Goal: Information Seeking & Learning: Find specific fact

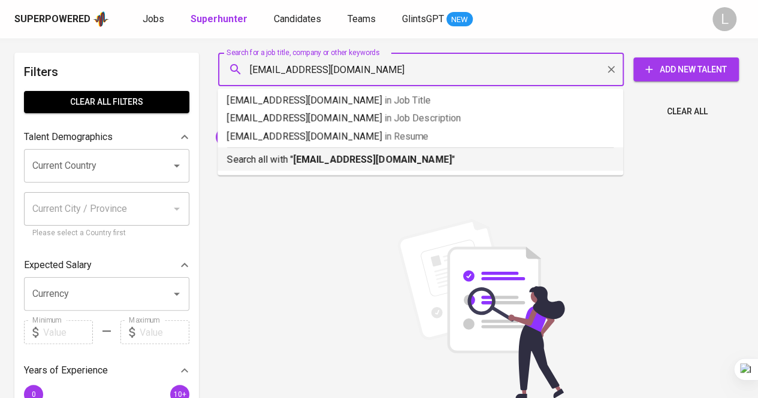
click at [343, 155] on b "[EMAIL_ADDRESS][DOMAIN_NAME]" at bounding box center [372, 159] width 159 height 11
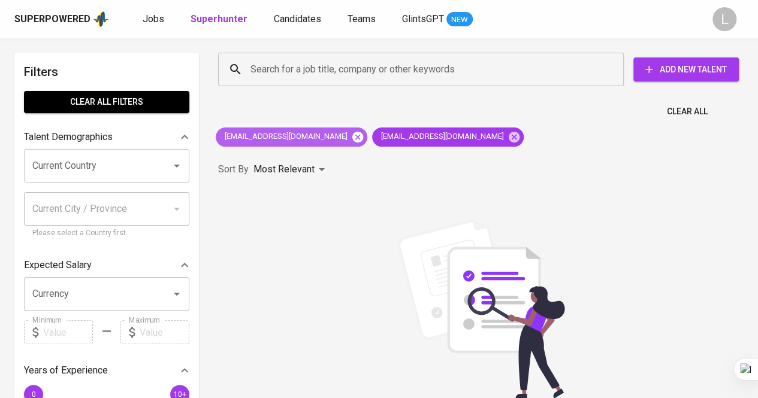
click at [351, 132] on icon at bounding box center [357, 137] width 13 height 13
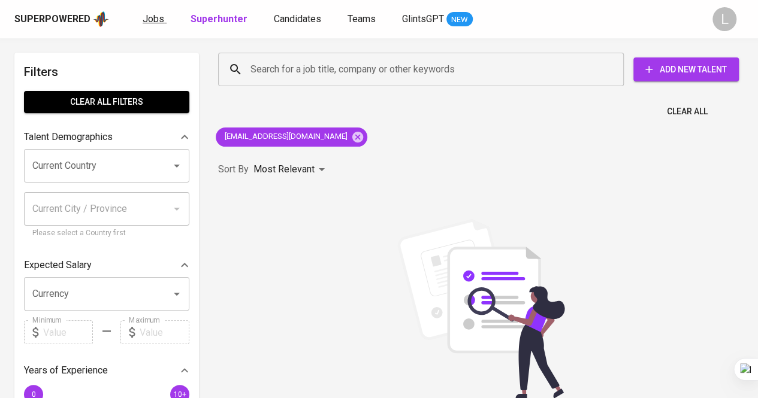
click at [156, 22] on span "Jobs" at bounding box center [154, 18] width 22 height 11
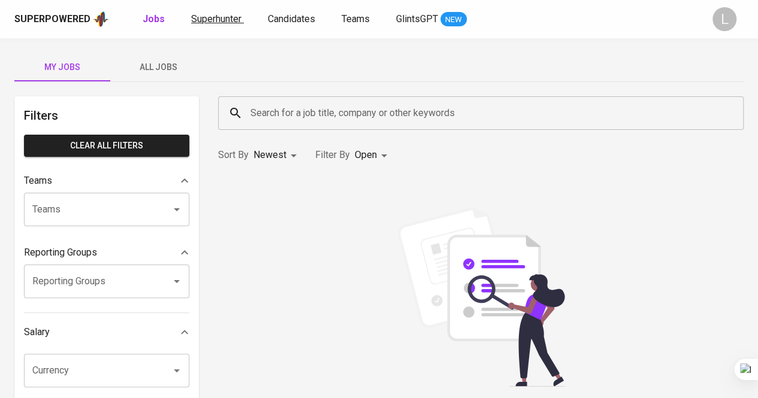
click at [200, 20] on span "Superhunter" at bounding box center [216, 18] width 50 height 11
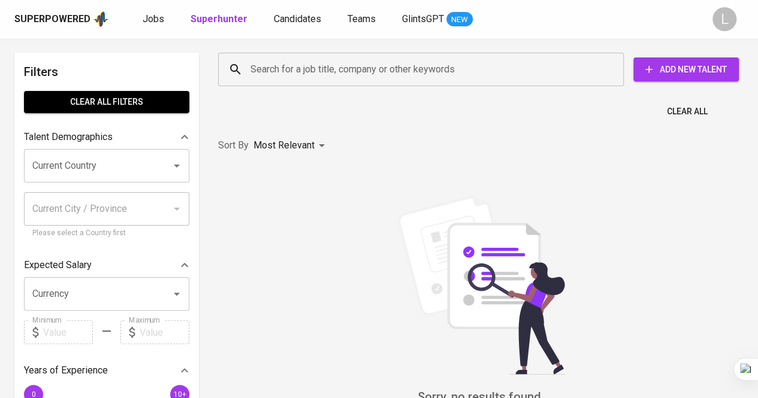
click at [390, 152] on div "Sort By Most Relevant MOST_RELEVANT" at bounding box center [481, 146] width 540 height 37
click at [285, 18] on span "Candidates" at bounding box center [297, 18] width 47 height 11
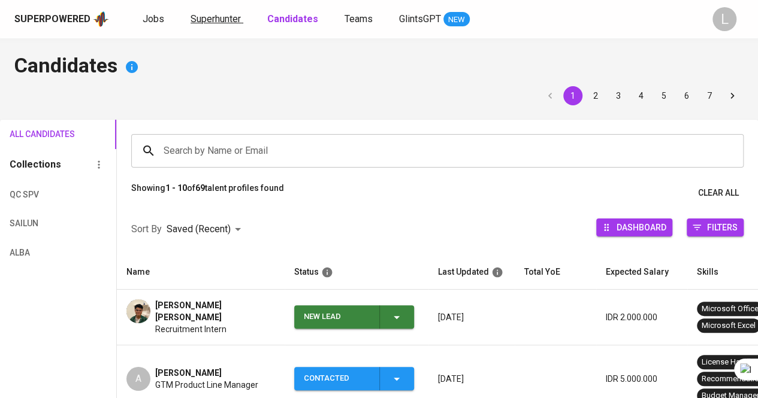
click at [213, 14] on span "Superhunter" at bounding box center [216, 18] width 50 height 11
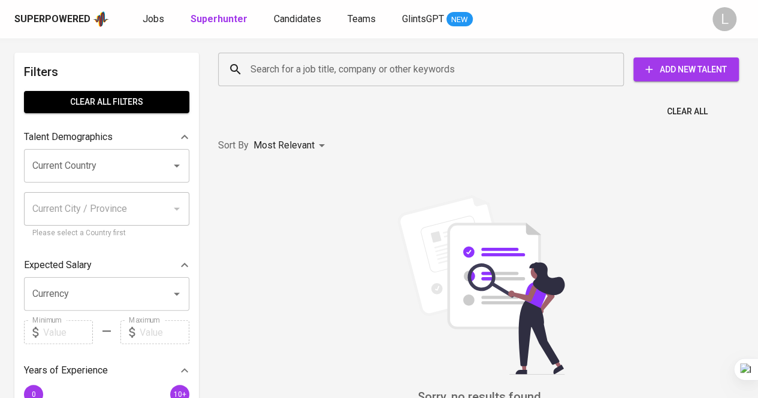
click at [327, 66] on input "Search for a job title, company or other keywords" at bounding box center [423, 69] width 353 height 23
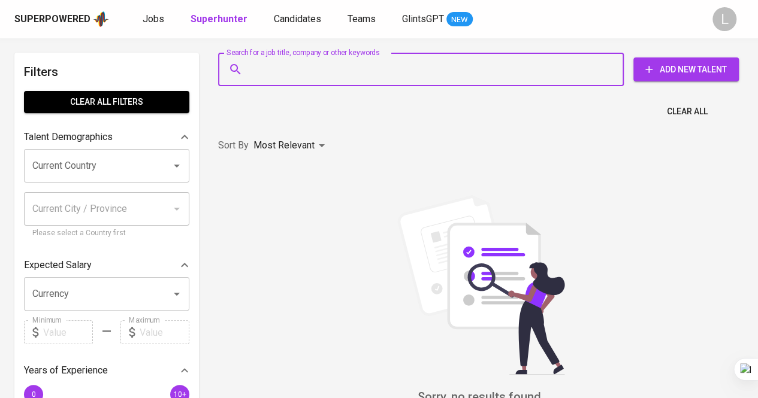
paste input "[EMAIL_ADDRESS][DOMAIN_NAME]"
type input "[EMAIL_ADDRESS][DOMAIN_NAME]"
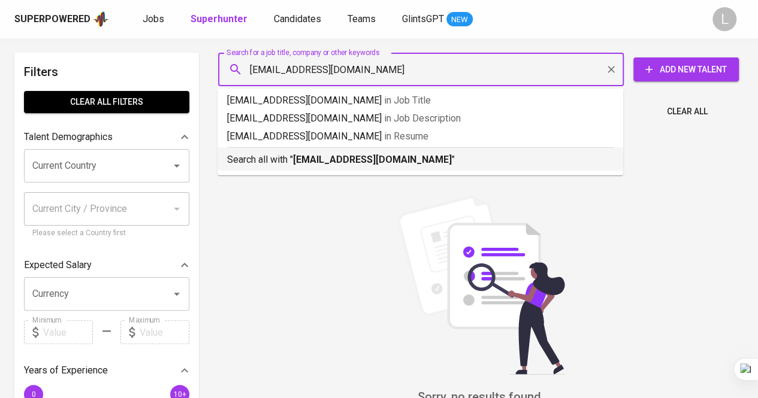
click at [353, 149] on div "Search all with " [EMAIL_ADDRESS][DOMAIN_NAME] "" at bounding box center [420, 157] width 386 height 20
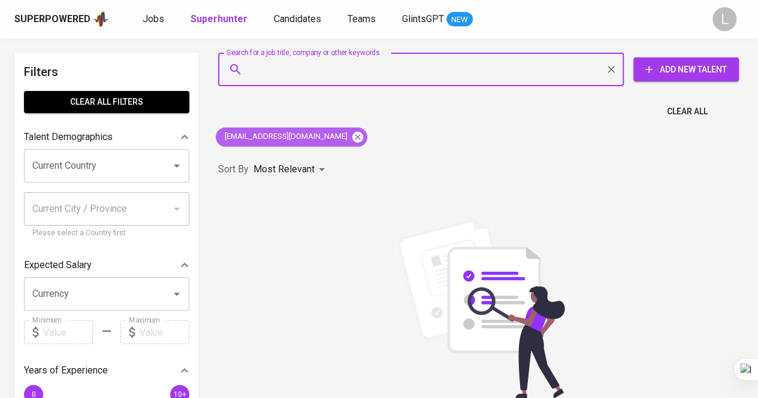
click at [352, 136] on icon at bounding box center [357, 136] width 11 height 11
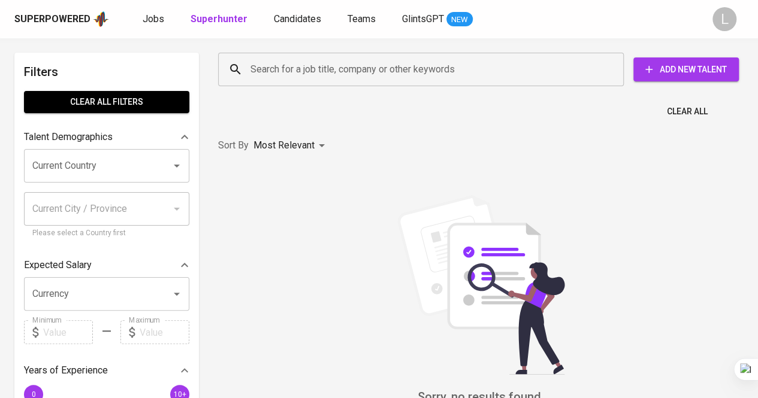
click at [89, 22] on div "Superpowered" at bounding box center [61, 19] width 95 height 18
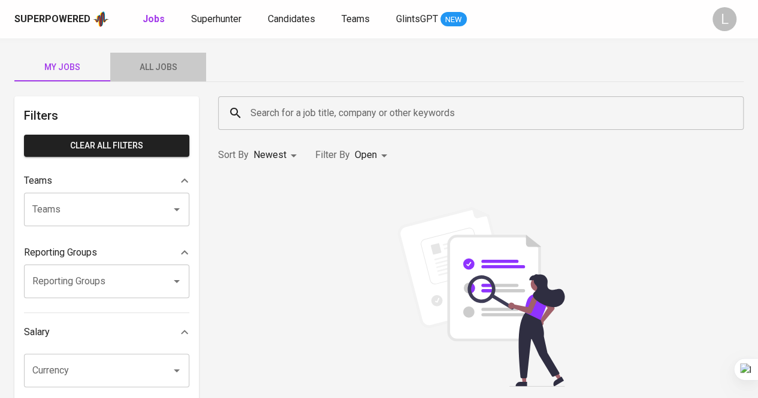
click at [150, 61] on span "All Jobs" at bounding box center [157, 67] width 81 height 15
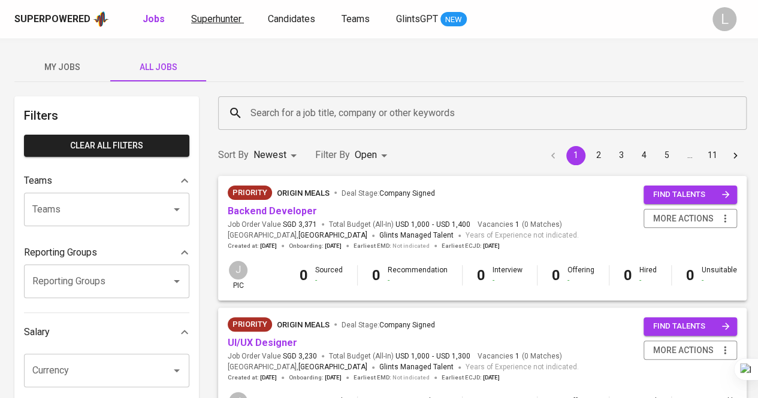
click at [209, 20] on span "Superhunter" at bounding box center [216, 18] width 50 height 11
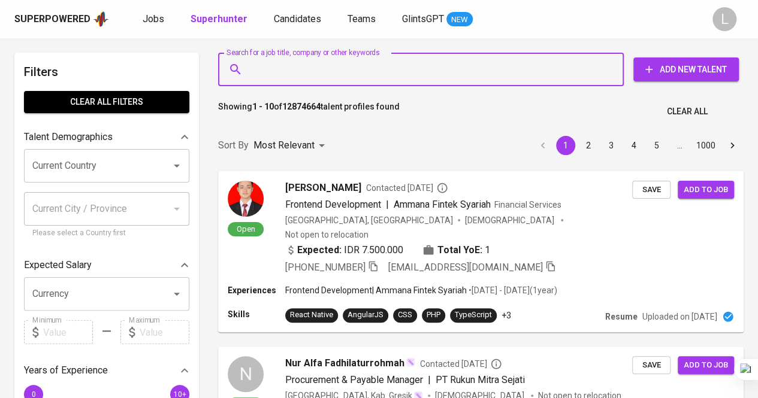
click at [343, 68] on input "Search for a job title, company or other keywords" at bounding box center [423, 69] width 353 height 23
paste input "[EMAIL_ADDRESS][DOMAIN_NAME]"
type input "[EMAIL_ADDRESS][DOMAIN_NAME]"
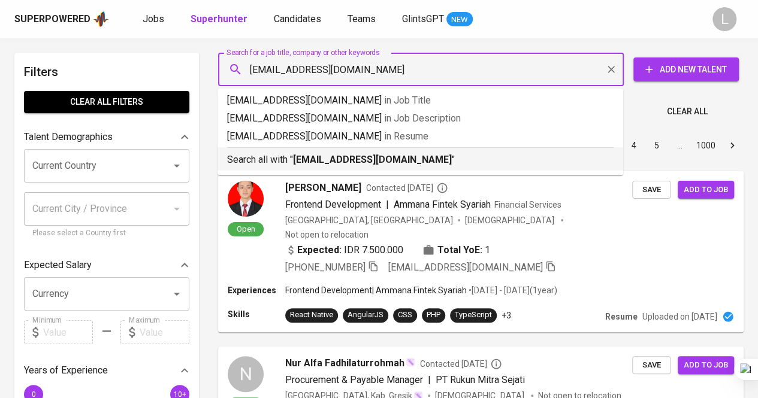
click at [362, 154] on b "[EMAIL_ADDRESS][DOMAIN_NAME]" at bounding box center [372, 159] width 159 height 11
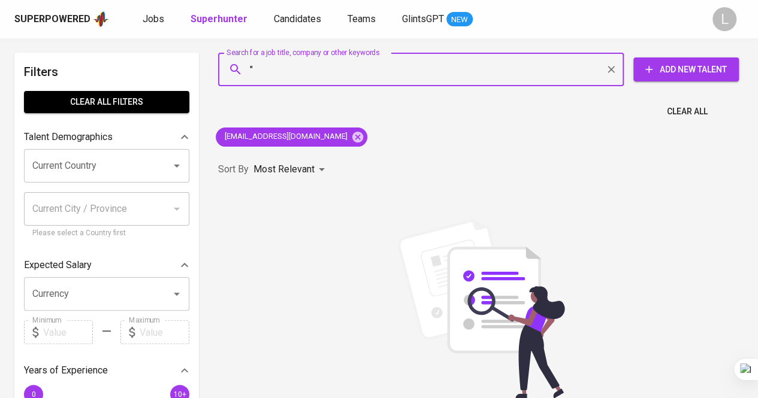
paste input "[PERSON_NAME]"
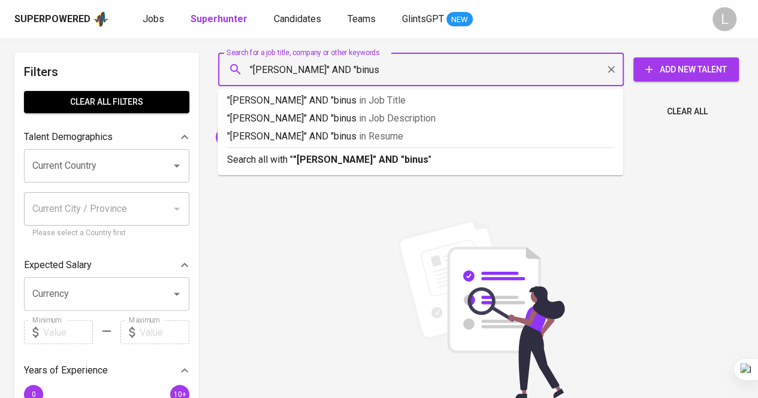
type input ""[PERSON_NAME]" AND "binus""
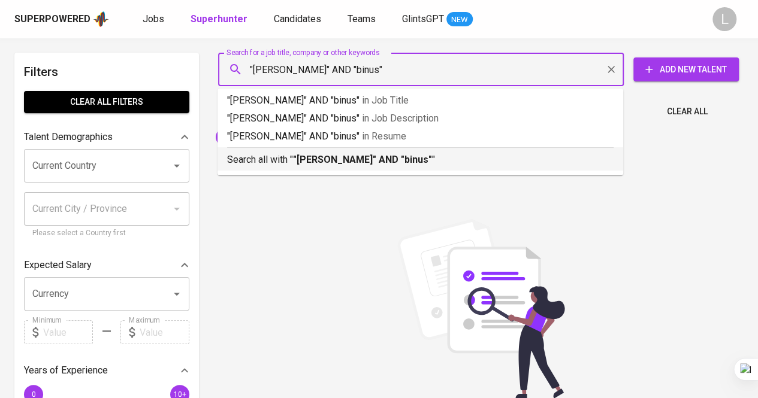
click at [284, 162] on p "Search all with " "[PERSON_NAME]" AND "binus" "" at bounding box center [420, 160] width 386 height 14
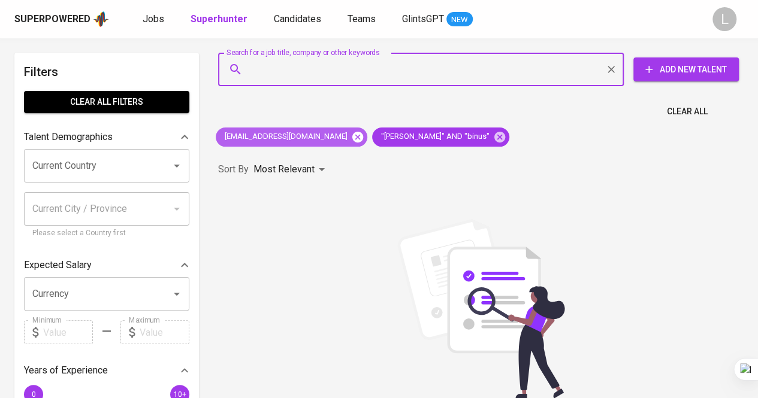
click at [352, 132] on icon at bounding box center [357, 136] width 11 height 11
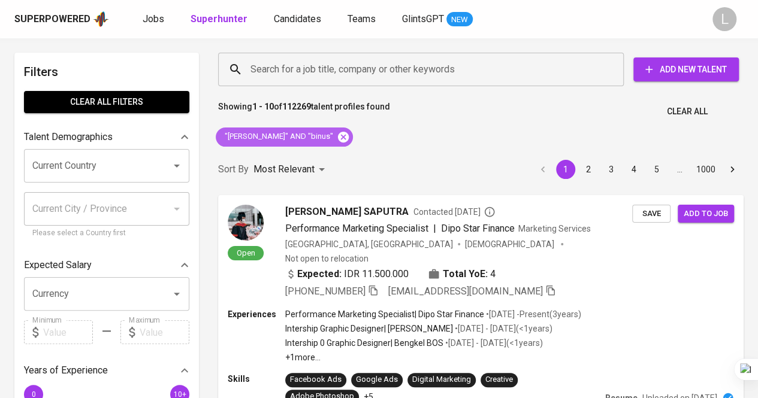
click at [349, 133] on icon at bounding box center [343, 136] width 11 height 11
click at [340, 71] on input "Search for a job title, company or other keywords" at bounding box center [423, 69] width 353 height 23
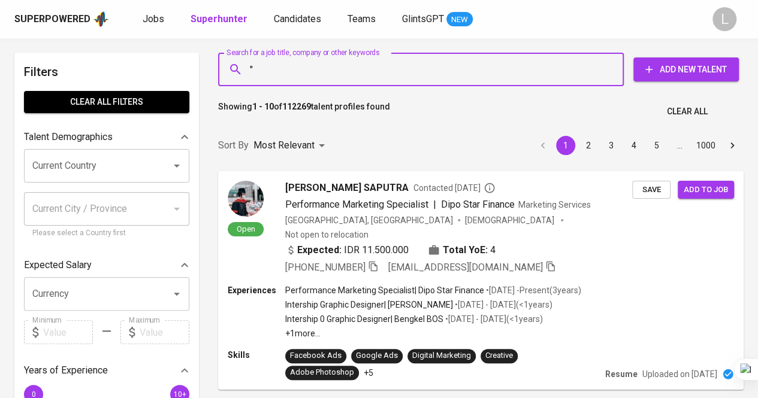
paste input "[PERSON_NAME]"
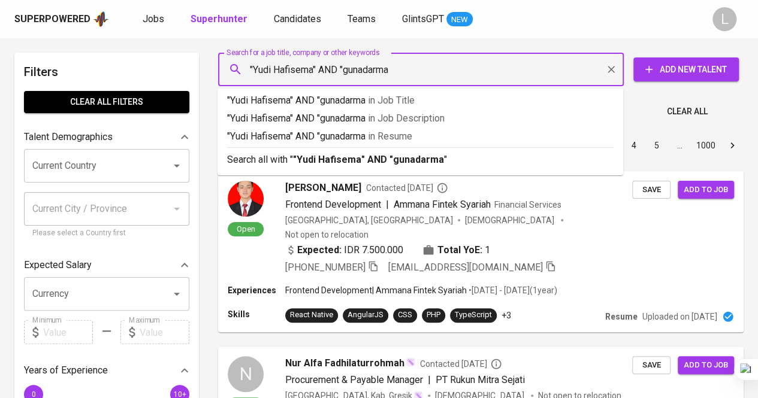
type input ""[PERSON_NAME]" AND "gunadarma""
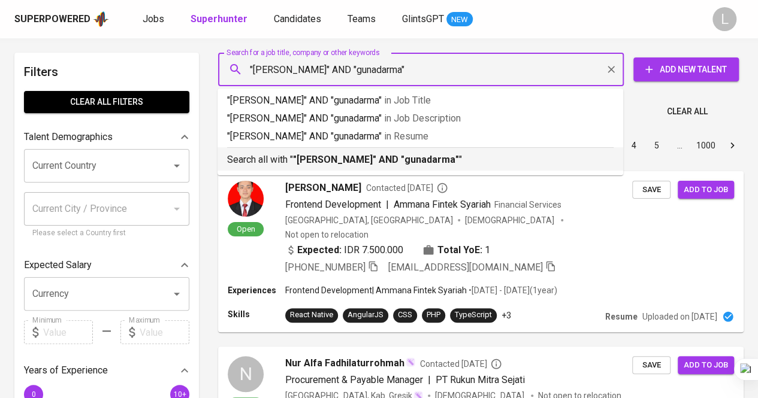
click at [356, 165] on b ""[PERSON_NAME]" AND "gunadarma"" at bounding box center [376, 159] width 166 height 11
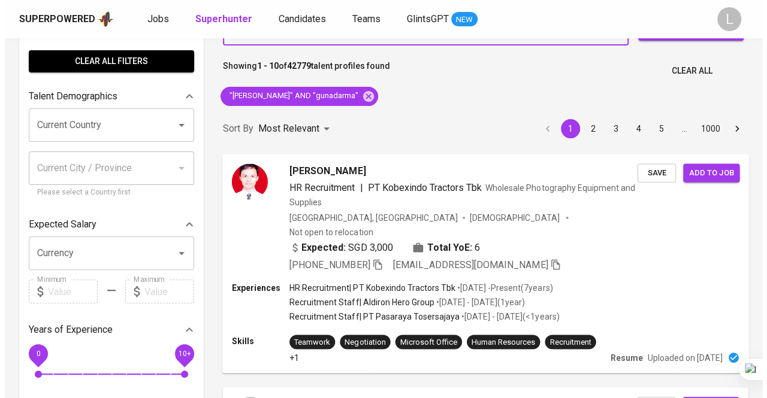
scroll to position [60, 0]
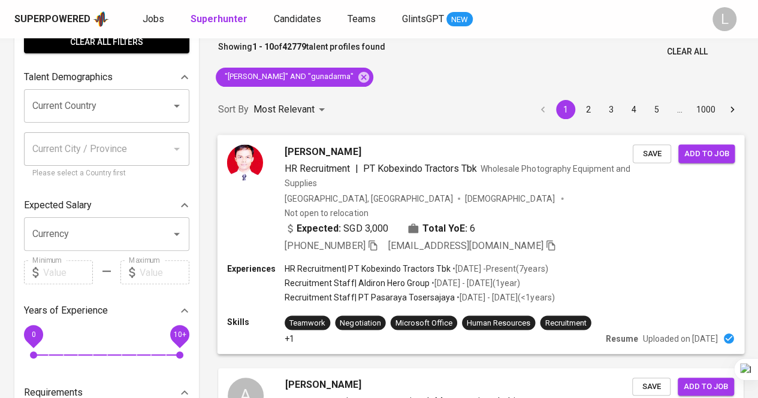
click at [313, 152] on span "[PERSON_NAME]" at bounding box center [323, 151] width 76 height 14
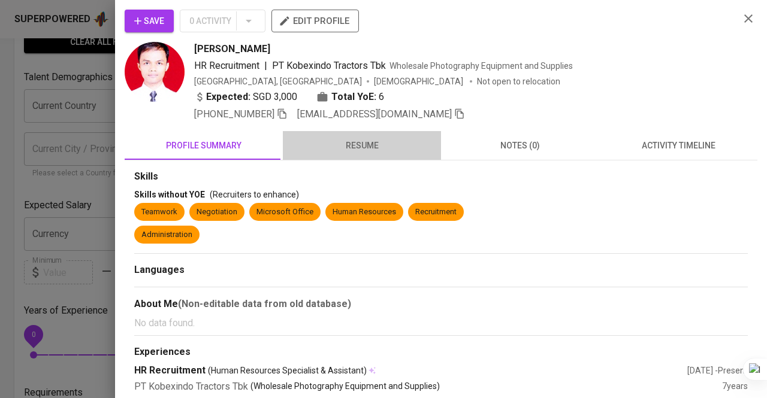
click at [379, 141] on span "resume" at bounding box center [362, 145] width 144 height 15
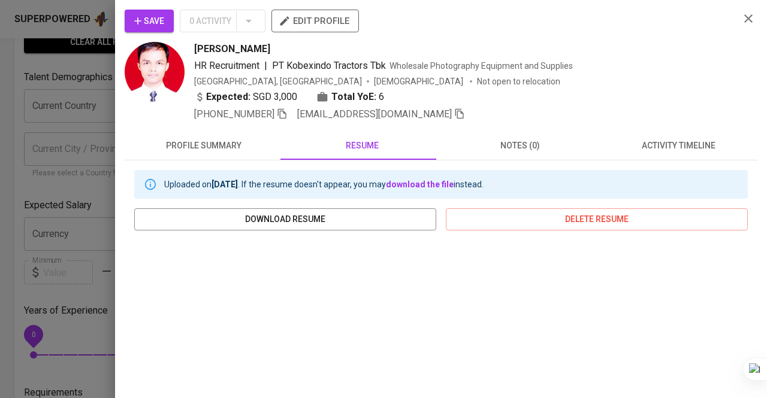
scroll to position [180, 0]
